Goal: Task Accomplishment & Management: Complete application form

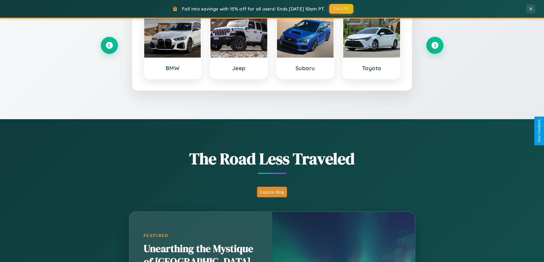
scroll to position [1098, 0]
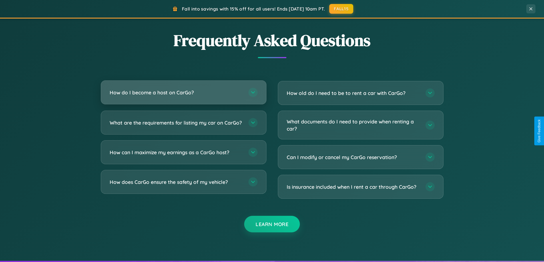
click at [183, 92] on h3 "How do I become a host on CarGo?" at bounding box center [176, 92] width 133 height 7
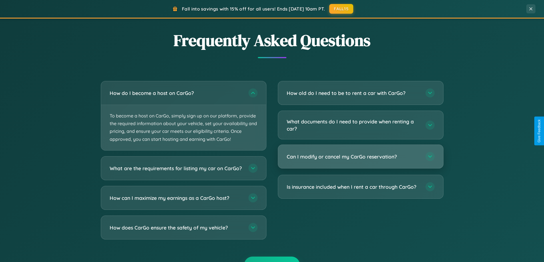
click at [360, 157] on h3 "Can I modify or cancel my CarGo reservation?" at bounding box center [353, 156] width 133 height 7
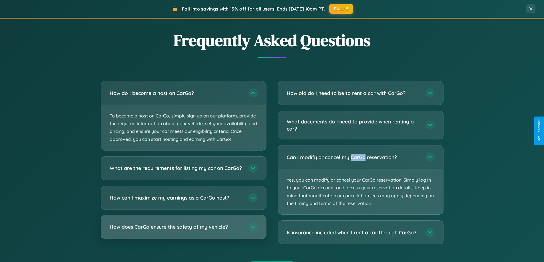
click at [183, 231] on h3 "How does CarGo ensure the safety of my vehicle?" at bounding box center [176, 226] width 133 height 7
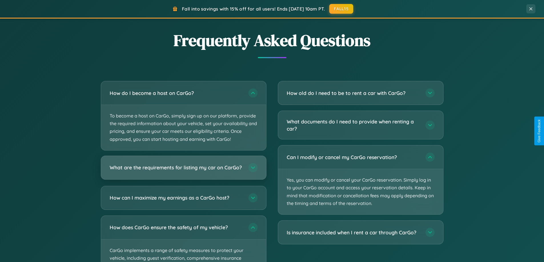
click at [183, 170] on h3 "What are the requirements for listing my car on CarGo?" at bounding box center [176, 167] width 133 height 7
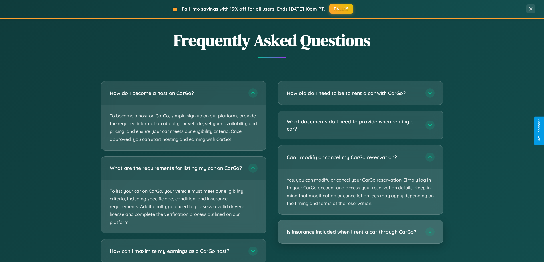
click at [360, 233] on h3 "Is insurance included when I rent a car through CarGo?" at bounding box center [353, 232] width 133 height 7
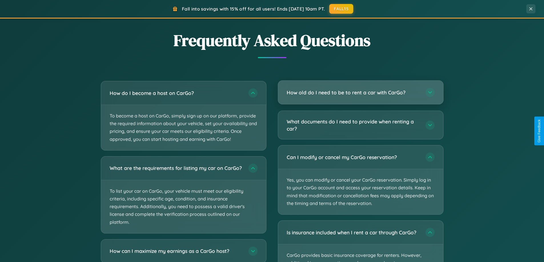
click at [360, 92] on h3 "How old do I need to be to rent a car with CarGo?" at bounding box center [353, 92] width 133 height 7
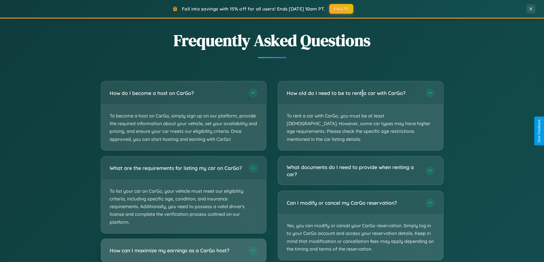
click at [183, 253] on h3 "How can I maximize my earnings as a CarGo host?" at bounding box center [176, 250] width 133 height 7
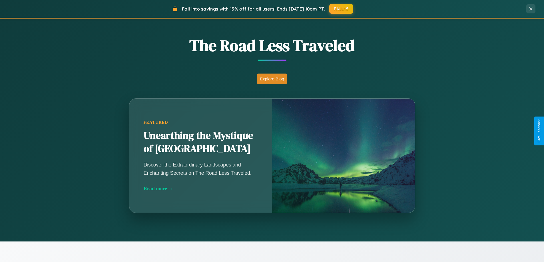
scroll to position [393, 0]
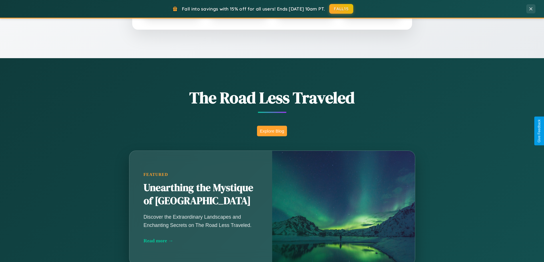
click at [272, 131] on button "Explore Blog" at bounding box center [272, 131] width 30 height 11
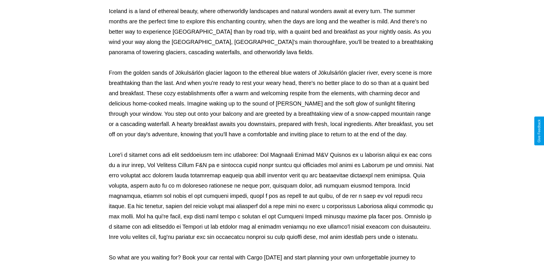
scroll to position [185, 0]
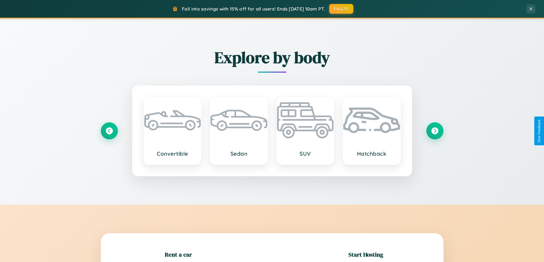
scroll to position [123, 0]
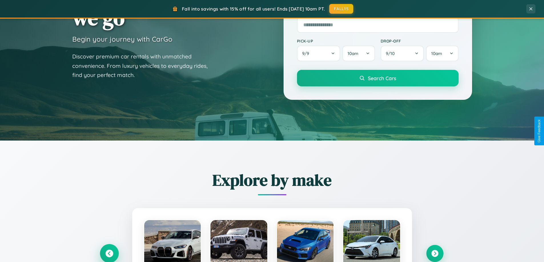
click at [109, 254] on icon at bounding box center [109, 254] width 8 height 8
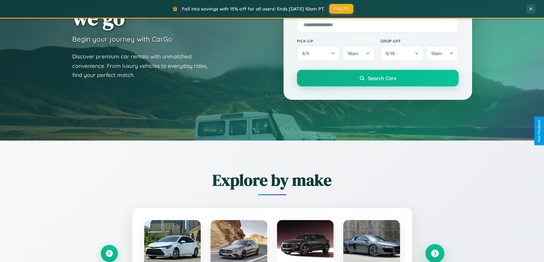
click at [434, 253] on icon at bounding box center [435, 254] width 8 height 8
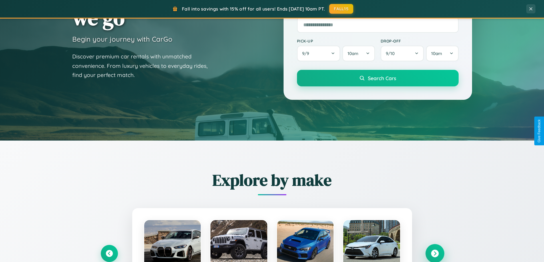
click at [434, 253] on icon at bounding box center [435, 254] width 8 height 8
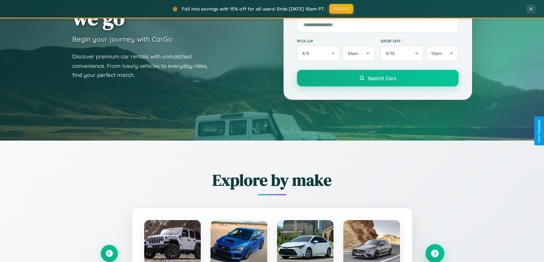
click at [434, 253] on icon at bounding box center [435, 254] width 8 height 8
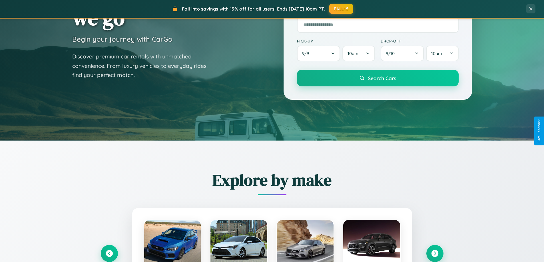
scroll to position [0, 0]
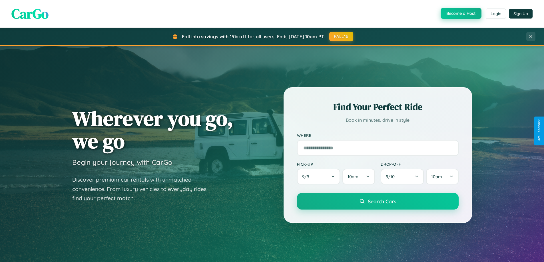
click at [460, 13] on button "Become a Host" at bounding box center [460, 13] width 41 height 11
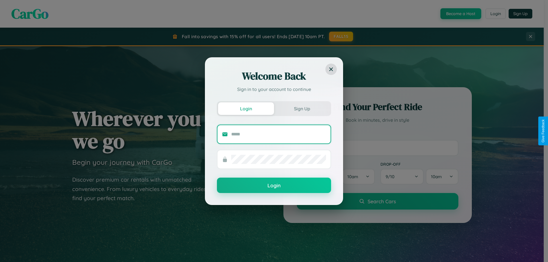
click at [279, 134] on input "text" at bounding box center [278, 134] width 95 height 9
type input "**********"
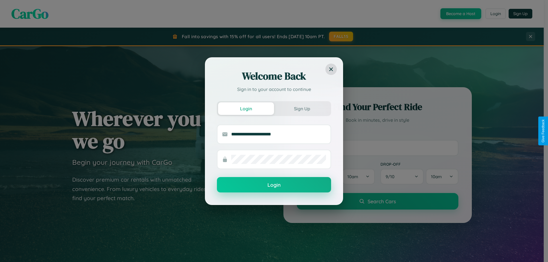
click at [274, 185] on button "Login" at bounding box center [274, 184] width 114 height 15
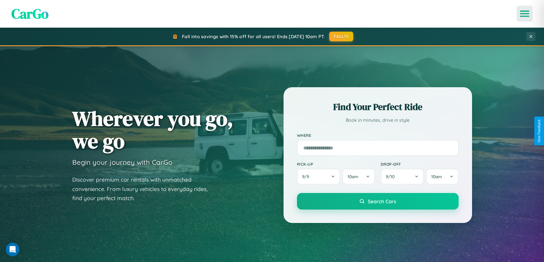
click at [524, 14] on icon "Open menu" at bounding box center [524, 13] width 8 height 5
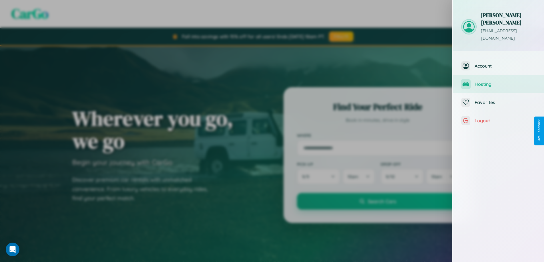
click at [498, 81] on span "Hosting" at bounding box center [504, 84] width 61 height 6
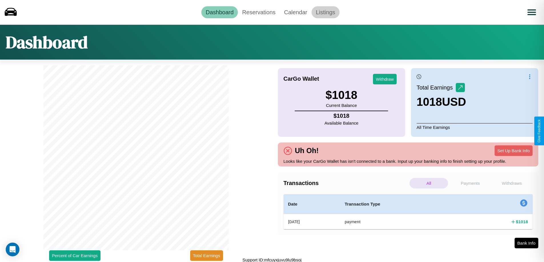
click at [325, 12] on link "Listings" at bounding box center [325, 12] width 28 height 12
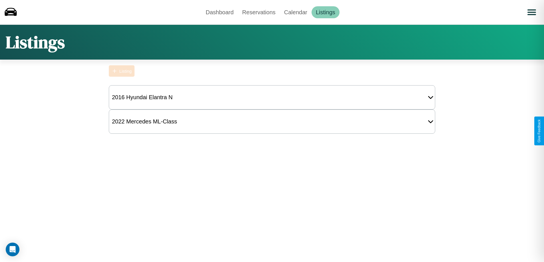
click at [122, 71] on div "Listing" at bounding box center [125, 71] width 12 height 5
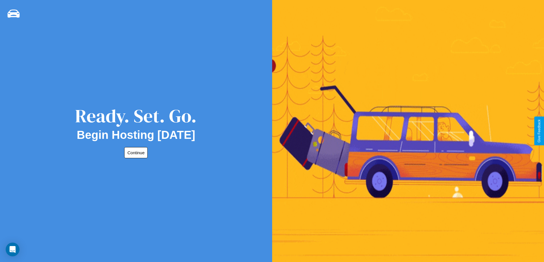
click at [135, 153] on button "Continue" at bounding box center [135, 152] width 23 height 11
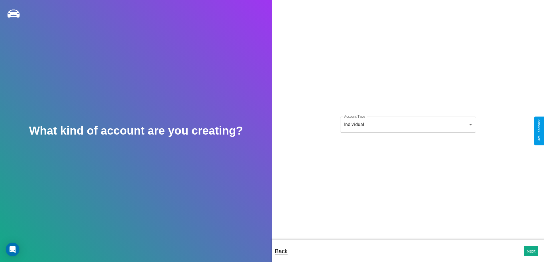
click at [408, 124] on body "**********" at bounding box center [272, 135] width 544 height 270
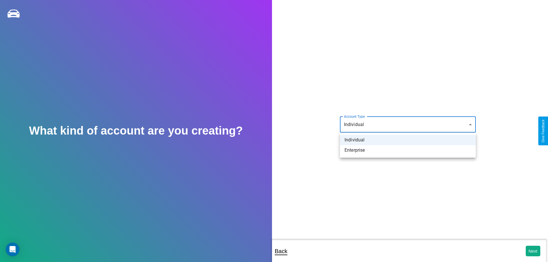
click at [408, 140] on li "Individual" at bounding box center [408, 140] width 136 height 10
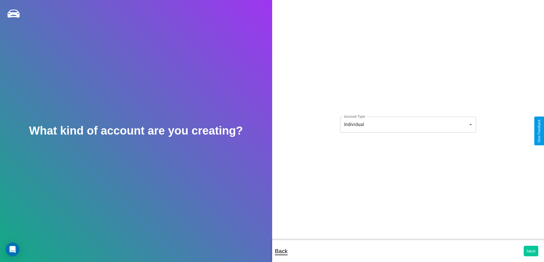
click at [531, 251] on button "Next" at bounding box center [530, 251] width 15 height 11
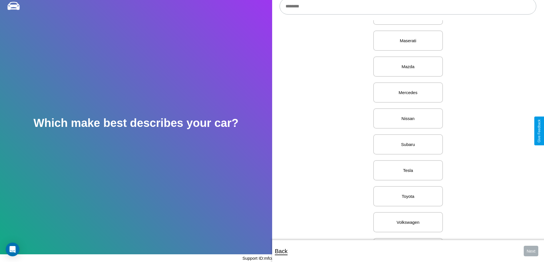
scroll to position [702, 0]
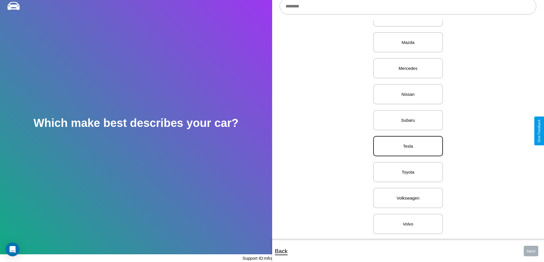
click at [406, 142] on p "Tesla" at bounding box center [407, 146] width 57 height 8
click at [531, 251] on button "Next" at bounding box center [530, 251] width 15 height 11
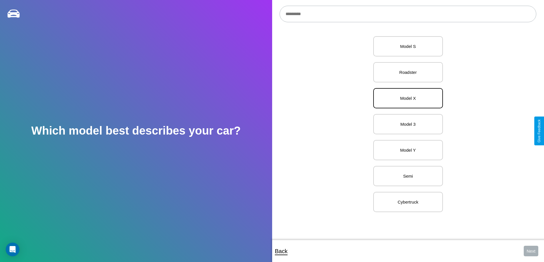
click at [406, 98] on p "Model X" at bounding box center [407, 98] width 57 height 8
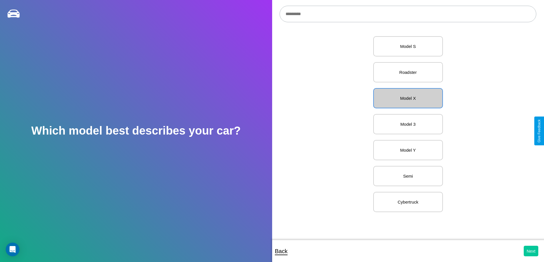
click at [531, 251] on button "Next" at bounding box center [530, 251] width 15 height 11
select select "*****"
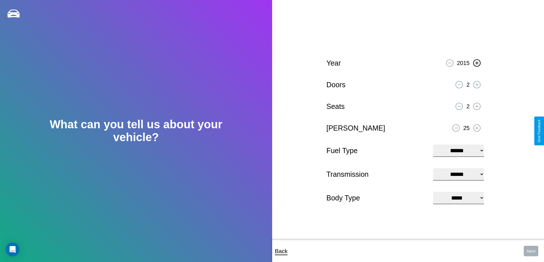
click at [476, 62] on icon at bounding box center [476, 62] width 3 height 3
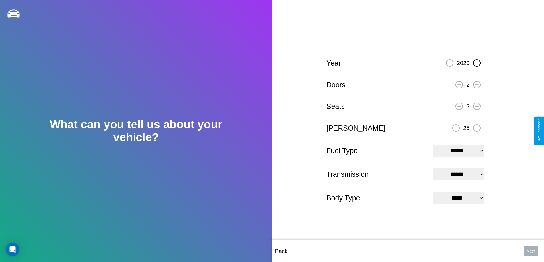
click at [476, 62] on icon at bounding box center [476, 62] width 3 height 3
click at [456, 128] on icon at bounding box center [455, 128] width 3 height 1
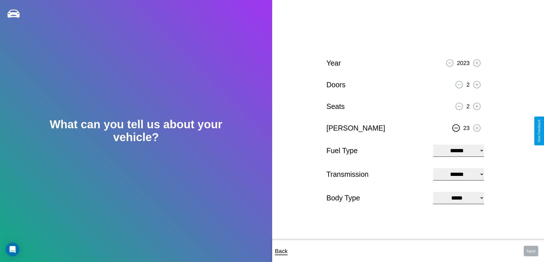
click at [456, 128] on icon at bounding box center [455, 128] width 3 height 1
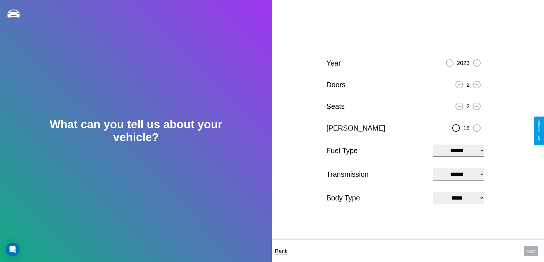
click at [456, 128] on icon at bounding box center [455, 128] width 3 height 1
click at [458, 150] on select "**********" at bounding box center [458, 151] width 51 height 12
select select "***"
click at [458, 174] on select "****** ********* ******" at bounding box center [458, 174] width 51 height 12
select select "*********"
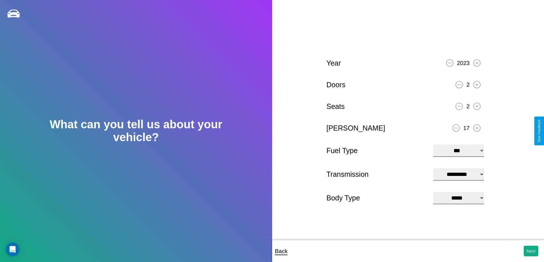
click at [458, 199] on select "**********" at bounding box center [458, 198] width 51 height 12
select select "*****"
click at [531, 251] on button "Next" at bounding box center [530, 251] width 15 height 11
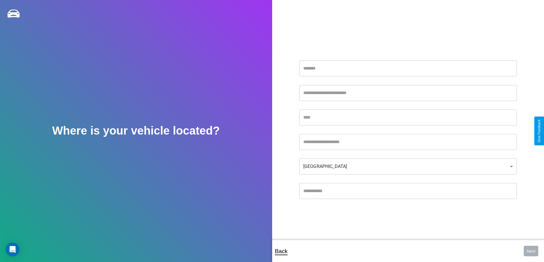
click at [408, 68] on input "text" at bounding box center [407, 69] width 217 height 16
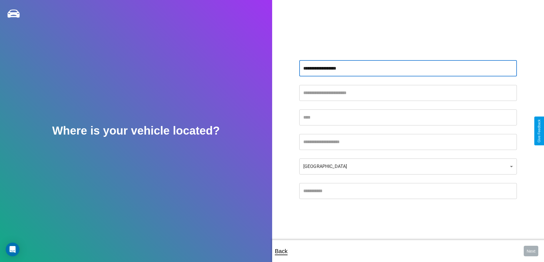
type input "**********"
click at [408, 117] on input "text" at bounding box center [407, 118] width 217 height 16
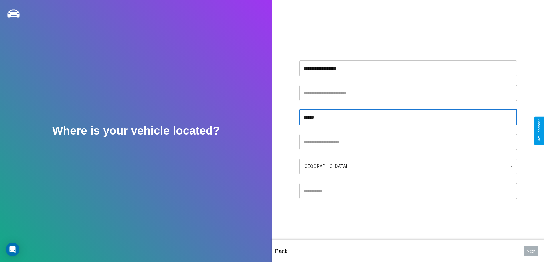
type input "******"
click at [408, 191] on input "text" at bounding box center [407, 191] width 217 height 16
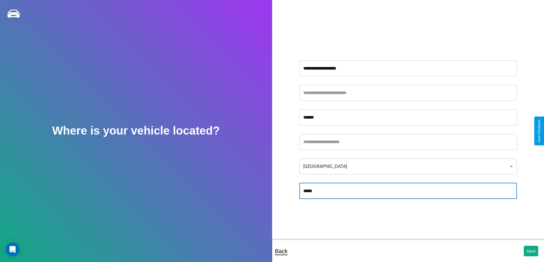
type input "*****"
click at [408, 166] on body "**********" at bounding box center [272, 135] width 544 height 270
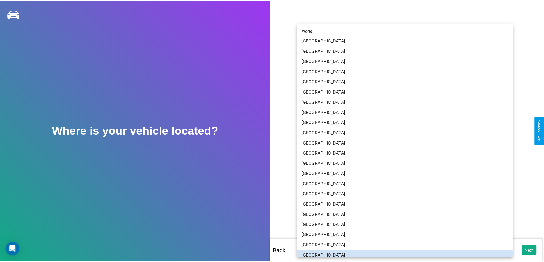
scroll to position [4, 0]
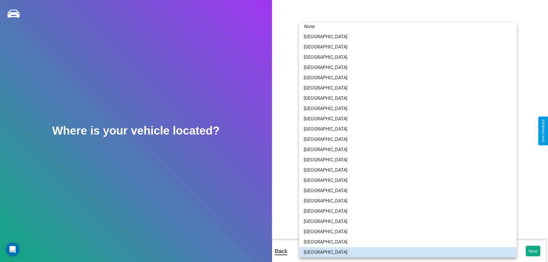
click at [406, 242] on li "[GEOGRAPHIC_DATA]" at bounding box center [407, 242] width 217 height 10
type input "**********"
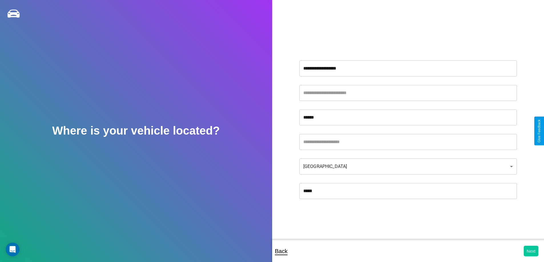
click at [531, 251] on button "Next" at bounding box center [530, 251] width 15 height 11
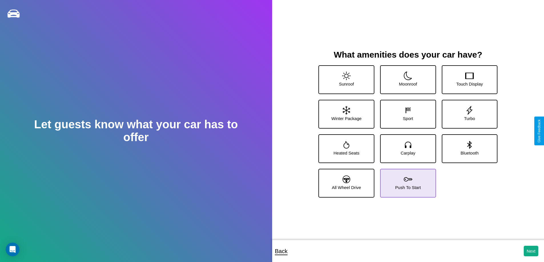
click at [406, 181] on icon at bounding box center [408, 179] width 9 height 9
click at [406, 146] on icon at bounding box center [408, 145] width 9 height 9
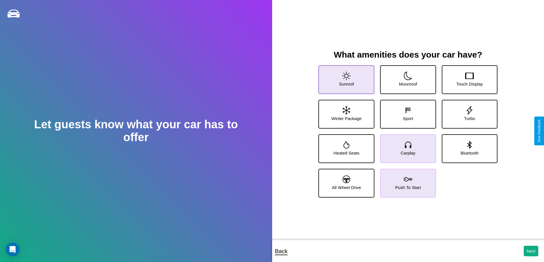
click at [345, 77] on icon at bounding box center [346, 76] width 9 height 9
click at [467, 146] on icon at bounding box center [469, 145] width 4 height 8
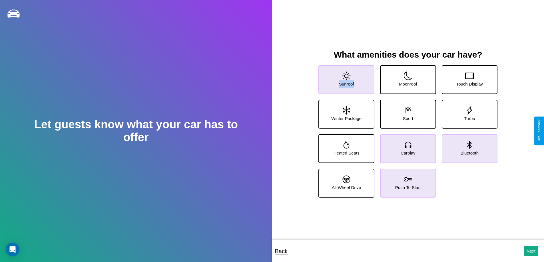
click at [345, 77] on icon at bounding box center [346, 76] width 9 height 9
click at [406, 146] on icon at bounding box center [408, 145] width 9 height 9
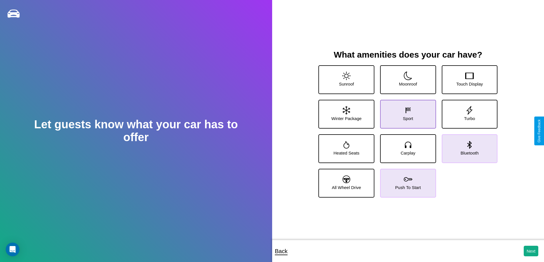
click at [406, 112] on icon at bounding box center [408, 110] width 9 height 9
click at [531, 251] on button "Next" at bounding box center [530, 251] width 15 height 11
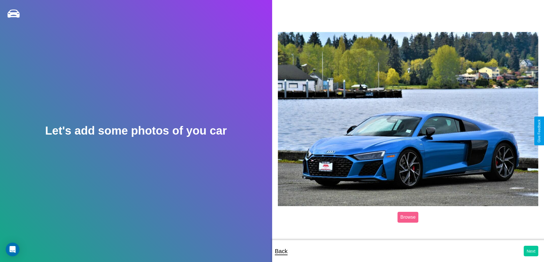
click at [531, 251] on button "Next" at bounding box center [530, 251] width 15 height 11
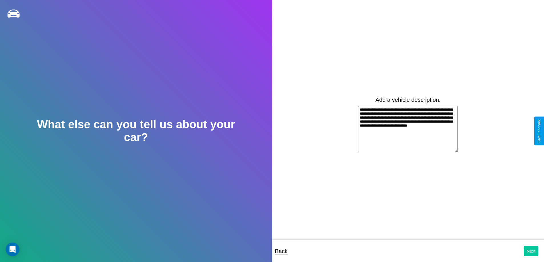
type textarea "**********"
click at [531, 251] on button "Next" at bounding box center [530, 251] width 15 height 11
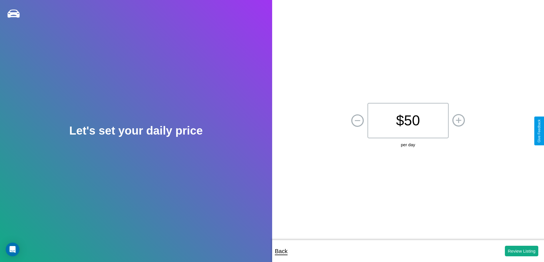
click at [408, 121] on p "$ 50" at bounding box center [407, 120] width 81 height 35
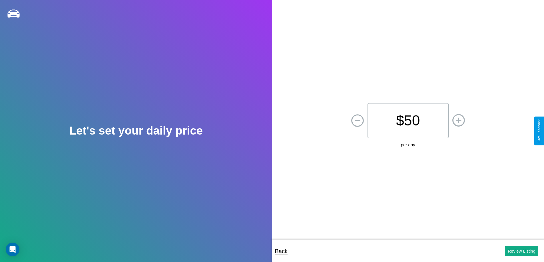
click at [408, 121] on p "$ 50" at bounding box center [407, 120] width 81 height 35
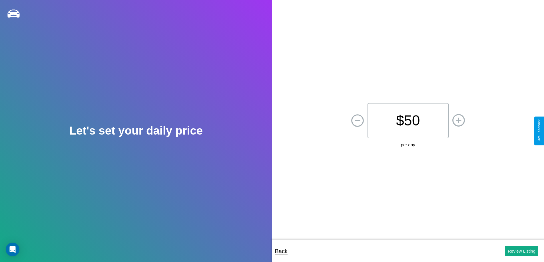
click at [408, 121] on p "$ 50" at bounding box center [407, 120] width 81 height 35
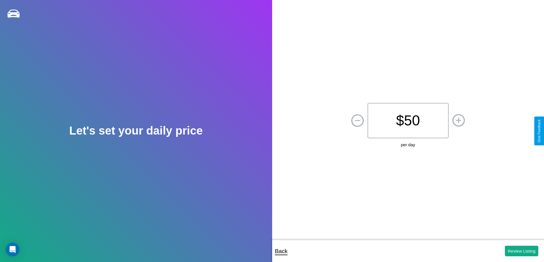
click at [408, 121] on p "$ 50" at bounding box center [407, 120] width 81 height 35
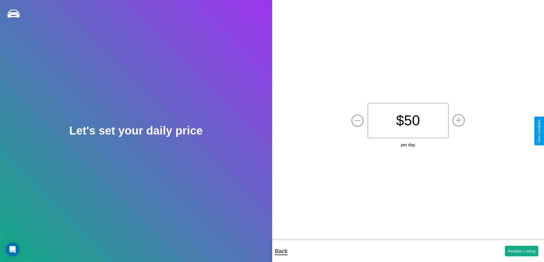
click at [408, 121] on p "$ 50" at bounding box center [407, 120] width 81 height 35
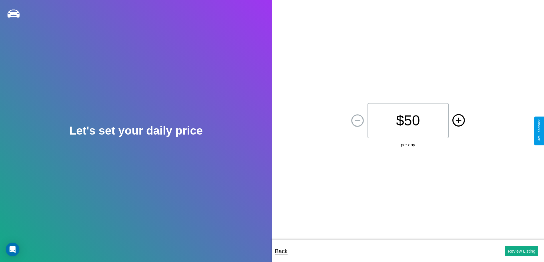
click at [458, 121] on icon at bounding box center [458, 120] width 5 height 5
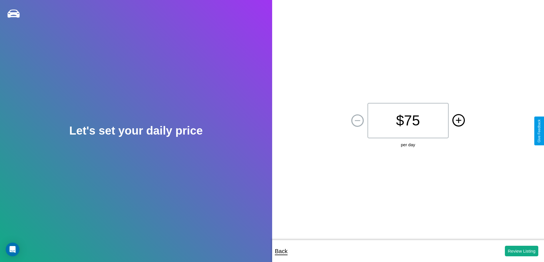
click at [458, 121] on icon at bounding box center [458, 120] width 5 height 5
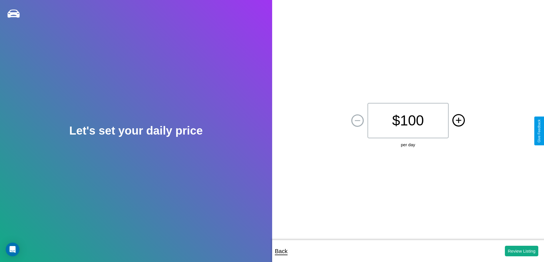
click at [458, 121] on icon at bounding box center [458, 120] width 5 height 5
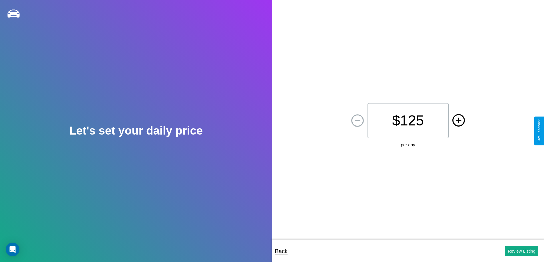
click at [458, 121] on icon at bounding box center [458, 120] width 5 height 5
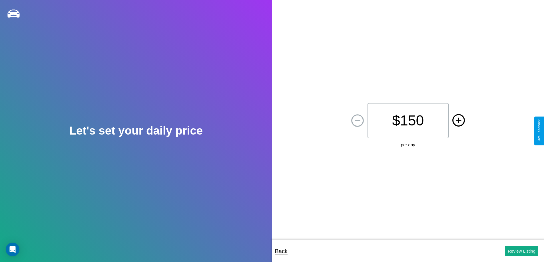
click at [458, 121] on icon at bounding box center [458, 120] width 5 height 5
click at [521, 251] on button "Review Listing" at bounding box center [521, 251] width 33 height 11
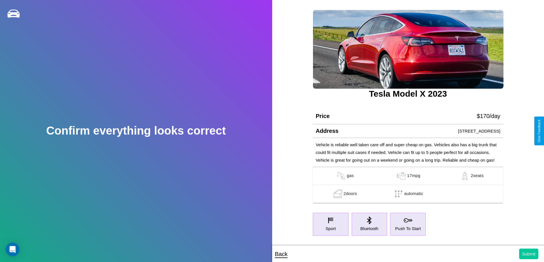
click at [528, 254] on button "Submit" at bounding box center [528, 254] width 19 height 11
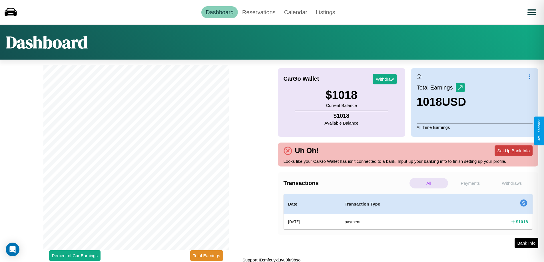
click at [513, 151] on button "Set Up Bank Info" at bounding box center [513, 151] width 38 height 11
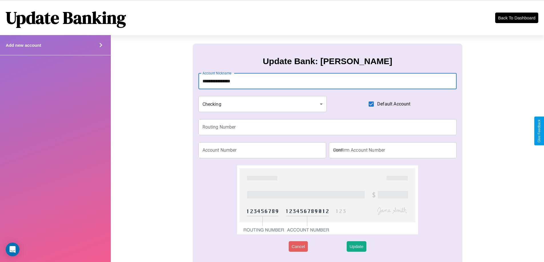
type input "**********"
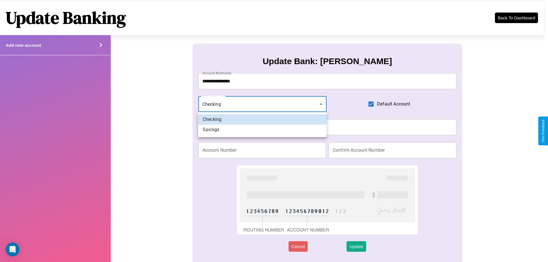
click at [262, 104] on div at bounding box center [274, 131] width 548 height 262
